Goal: Task Accomplishment & Management: Manage account settings

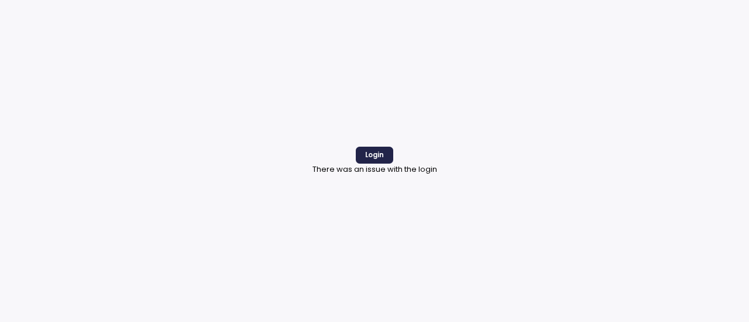
click at [381, 153] on span "Login" at bounding box center [374, 155] width 19 height 16
click at [380, 150] on span "Login" at bounding box center [374, 155] width 19 height 16
click at [383, 156] on span "Login" at bounding box center [374, 155] width 19 height 16
click at [367, 153] on span "Login" at bounding box center [374, 155] width 19 height 16
click at [379, 157] on span "Login" at bounding box center [374, 155] width 19 height 16
